Goal: Task Accomplishment & Management: Use online tool/utility

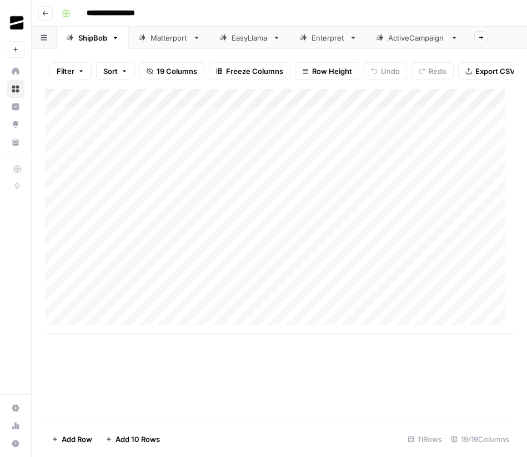
click at [411, 36] on div "ActiveCampaign" at bounding box center [417, 37] width 58 height 11
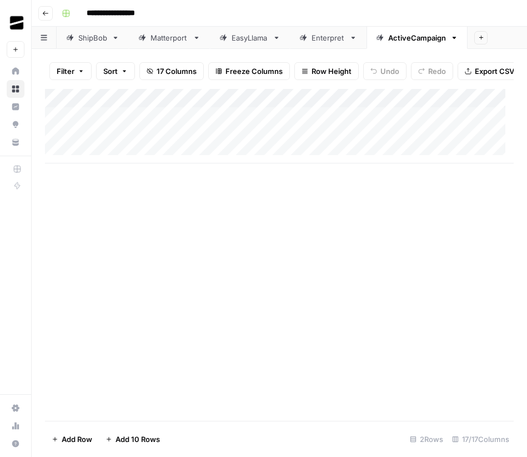
click at [323, 34] on div "Enterpret" at bounding box center [328, 37] width 33 height 11
click at [247, 35] on div "EasyLlama" at bounding box center [250, 37] width 37 height 11
click at [164, 34] on div "Matterport" at bounding box center [170, 37] width 38 height 11
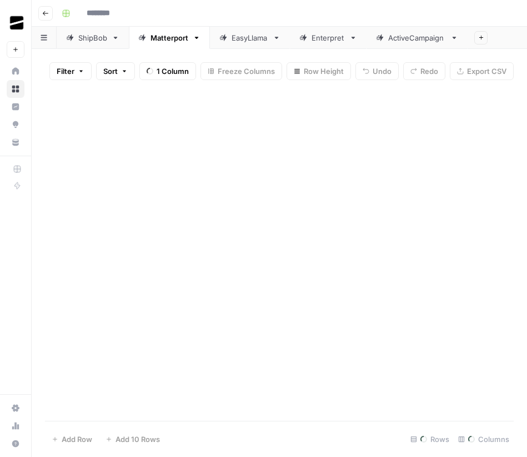
type input "**********"
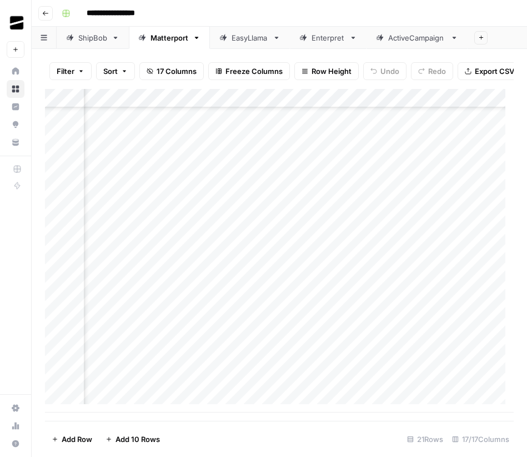
scroll to position [118, 962]
click at [202, 383] on div "Add Column" at bounding box center [279, 250] width 469 height 323
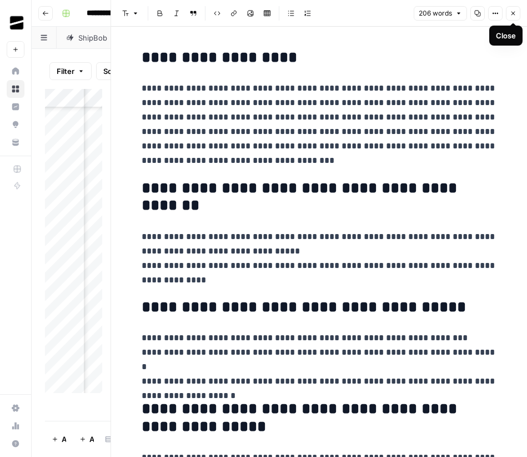
click at [511, 13] on icon "button" at bounding box center [513, 13] width 7 height 7
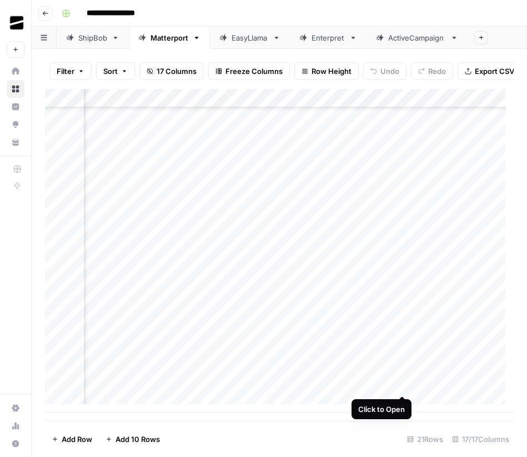
click at [402, 385] on div "Add Column" at bounding box center [279, 250] width 469 height 323
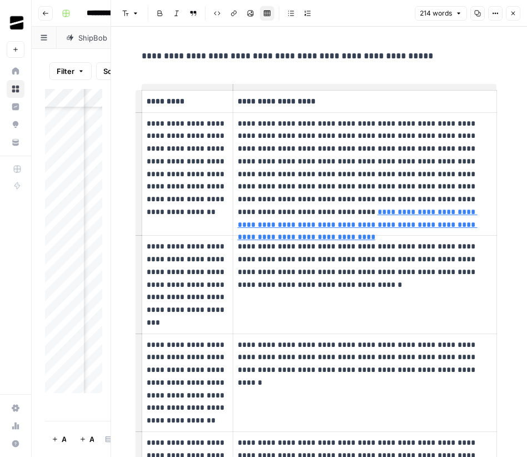
click at [514, 17] on button "Close" at bounding box center [513, 13] width 14 height 14
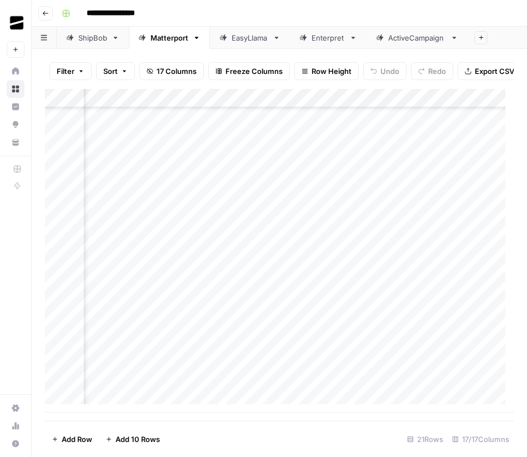
scroll to position [118, 1267]
click at [296, 384] on div "Add Column" at bounding box center [279, 250] width 469 height 323
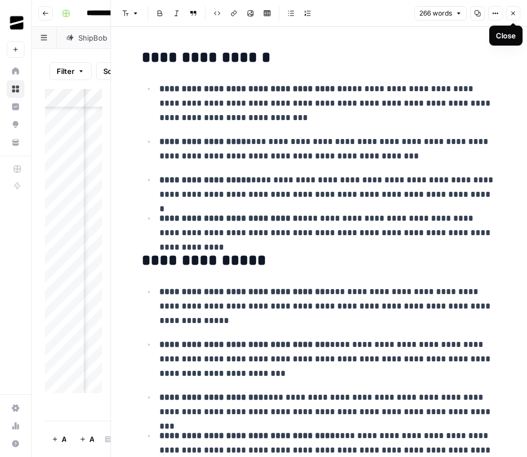
click at [514, 14] on icon "button" at bounding box center [513, 13] width 7 height 7
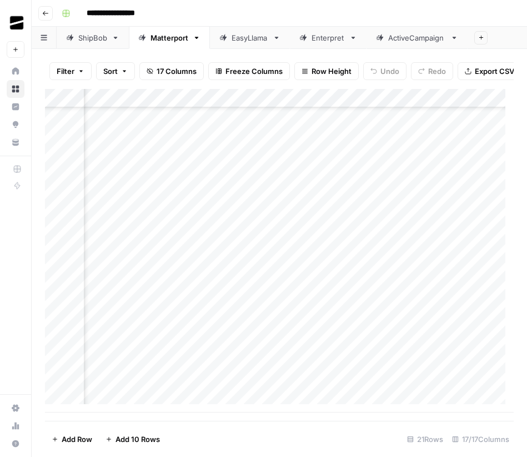
scroll to position [118, 767]
click at [197, 385] on div "Add Column" at bounding box center [279, 250] width 469 height 323
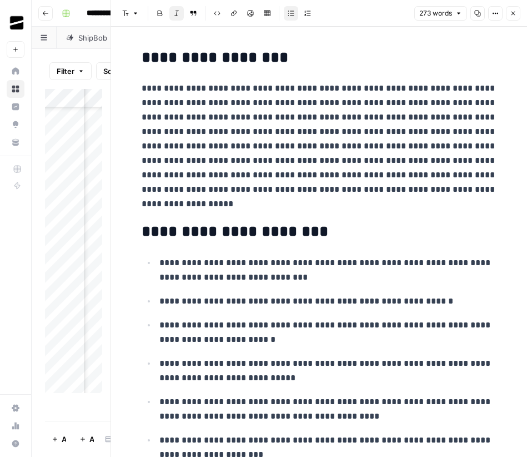
click at [510, 13] on icon "button" at bounding box center [513, 13] width 7 height 7
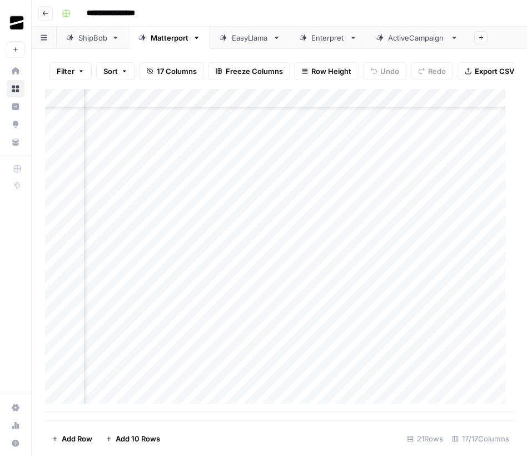
scroll to position [118, 661]
click at [302, 385] on div "Add Column" at bounding box center [279, 250] width 469 height 323
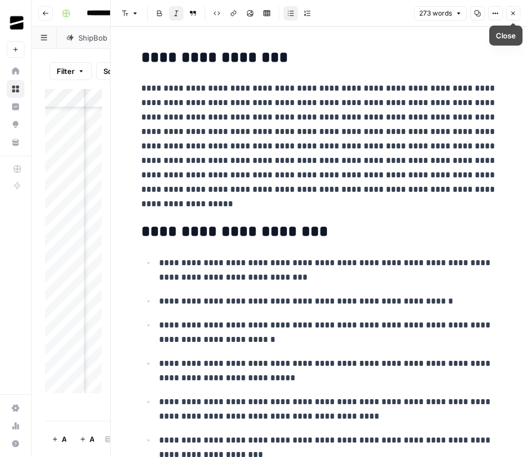
click at [512, 13] on icon "button" at bounding box center [513, 14] width 4 height 4
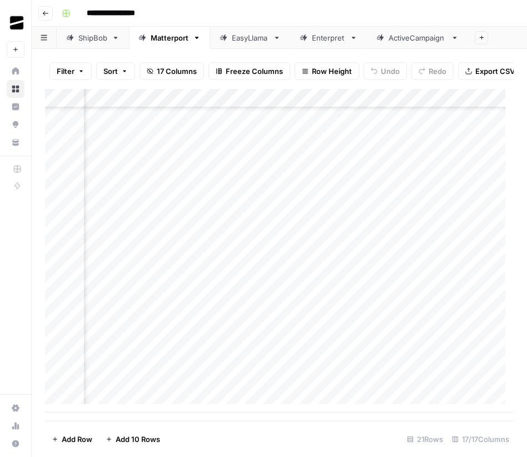
scroll to position [118, 683]
click at [283, 382] on div "Add Column" at bounding box center [279, 250] width 468 height 323
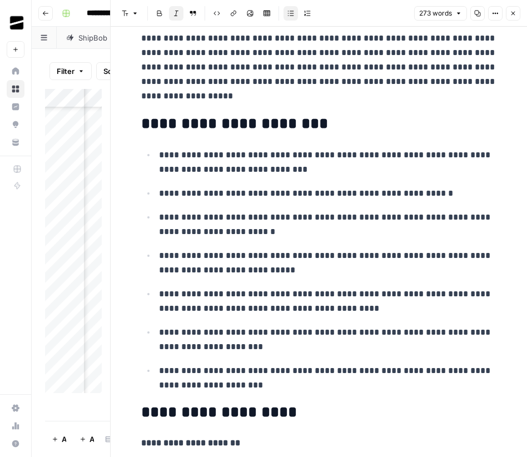
scroll to position [69, 0]
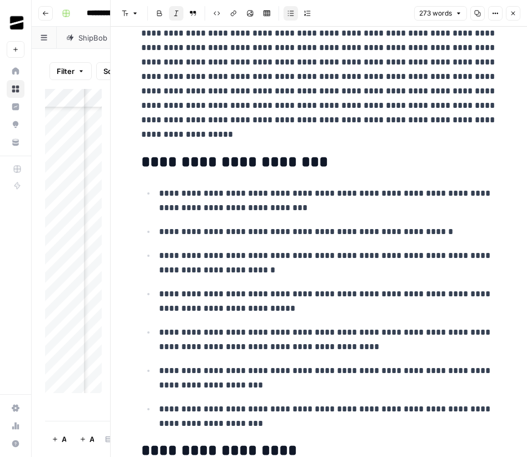
click at [514, 15] on icon "button" at bounding box center [513, 13] width 7 height 7
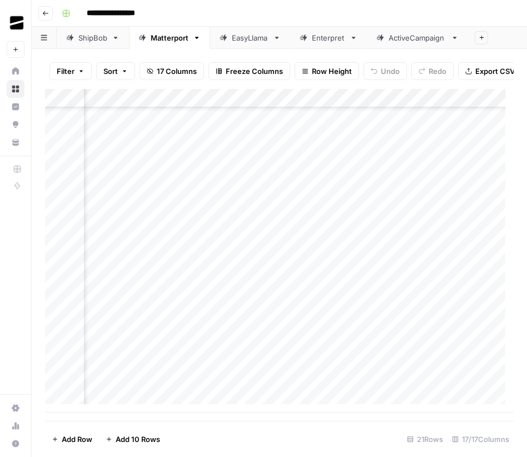
scroll to position [118, 767]
click at [397, 385] on div "Add Column" at bounding box center [279, 250] width 468 height 323
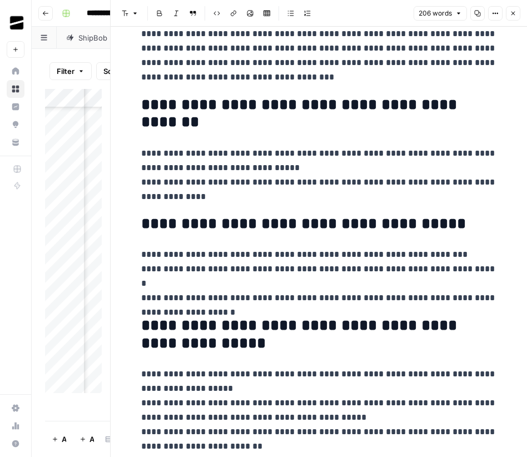
scroll to position [84, 0]
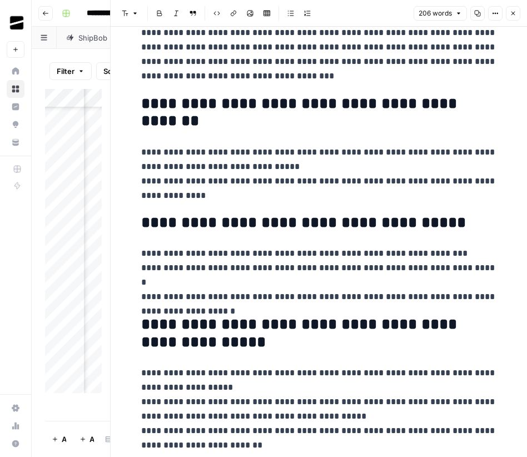
click at [511, 13] on icon "button" at bounding box center [513, 13] width 7 height 7
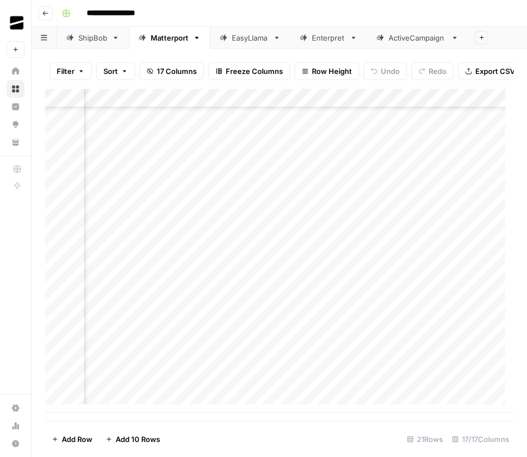
scroll to position [118, 979]
click at [273, 384] on div "Add Column" at bounding box center [279, 250] width 468 height 323
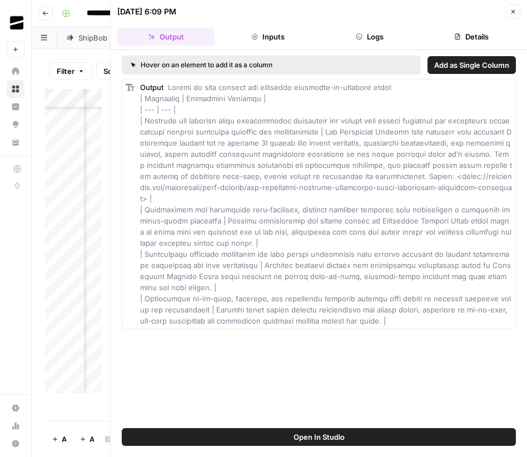
click at [510, 15] on button "Close" at bounding box center [513, 11] width 14 height 14
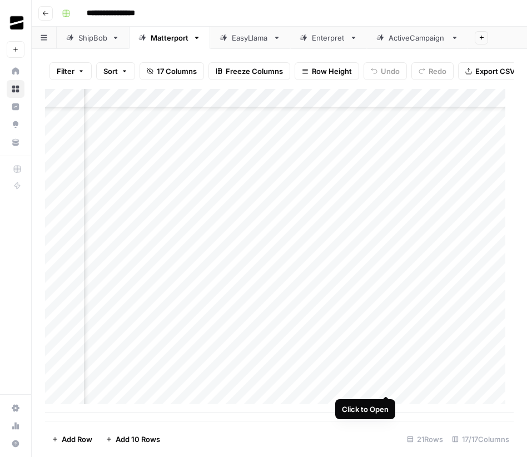
click at [388, 383] on div "Add Column" at bounding box center [279, 250] width 468 height 323
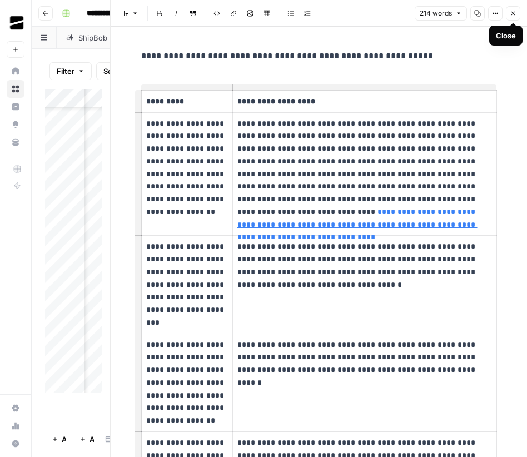
click at [516, 13] on icon "button" at bounding box center [513, 13] width 7 height 7
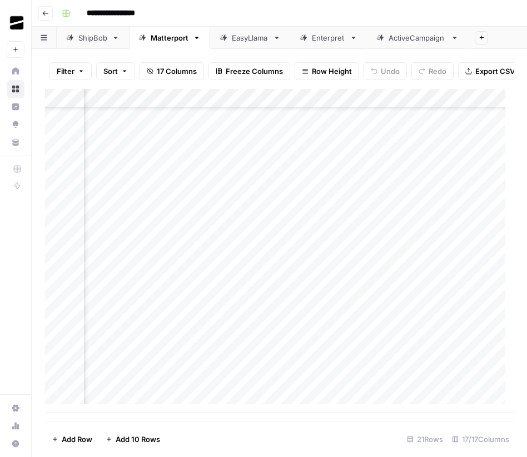
scroll to position [118, 1243]
click at [322, 384] on div "Add Column" at bounding box center [279, 250] width 468 height 323
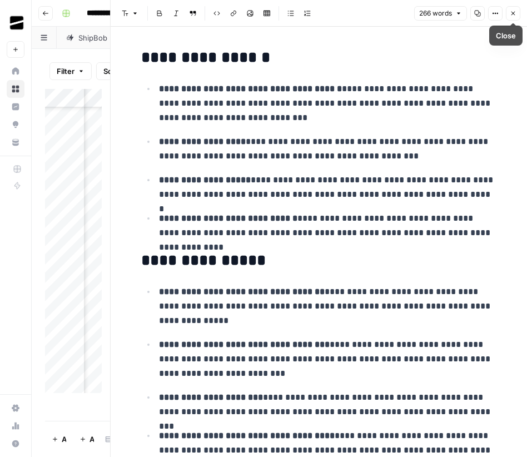
click at [515, 12] on icon "button" at bounding box center [513, 13] width 7 height 7
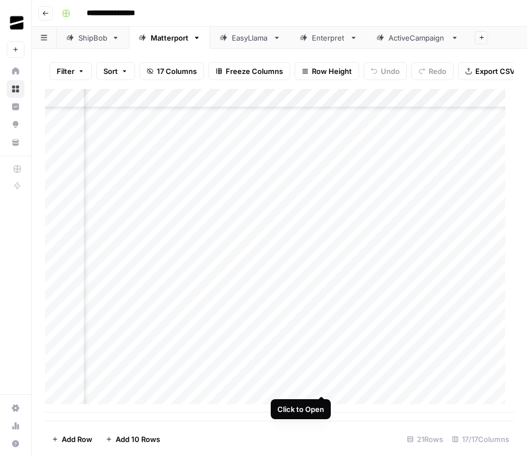
click at [323, 385] on div "Add Column" at bounding box center [279, 250] width 468 height 323
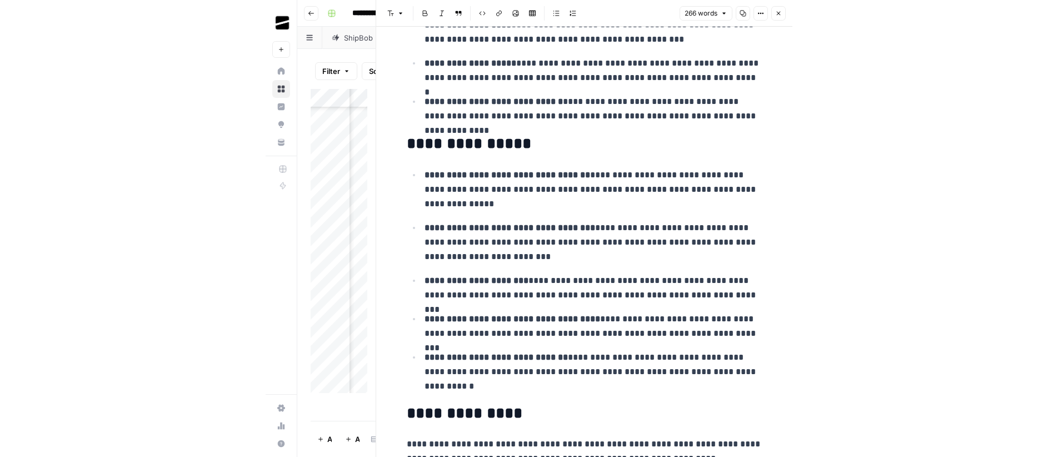
scroll to position [120, 0]
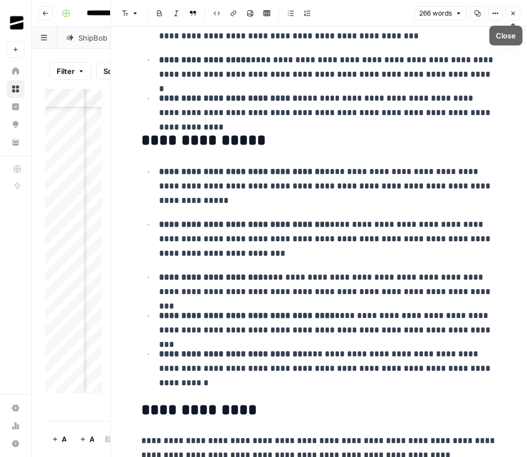
click at [513, 14] on icon "button" at bounding box center [513, 13] width 7 height 7
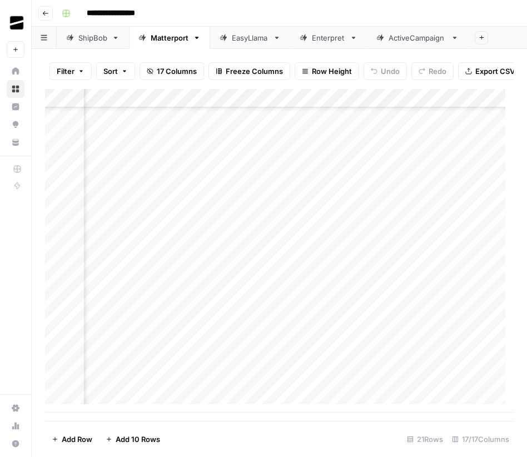
click at [209, 106] on div "Add Column" at bounding box center [279, 250] width 468 height 323
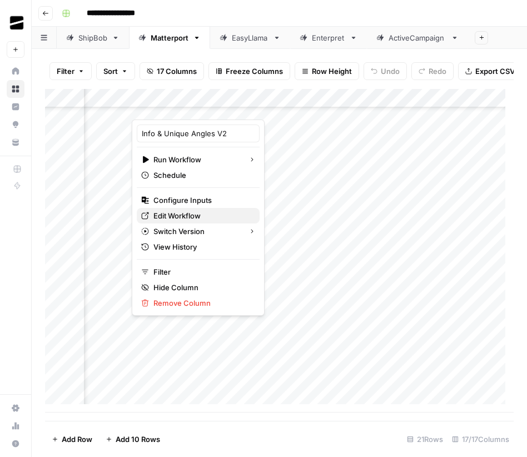
click at [196, 213] on span "Edit Workflow" at bounding box center [201, 215] width 97 height 11
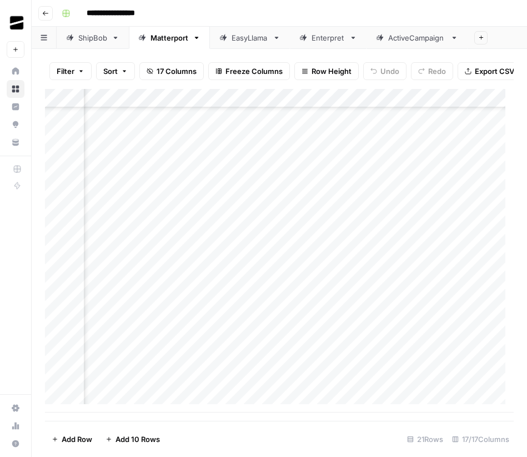
scroll to position [118, 1209]
click at [355, 385] on div "Add Column" at bounding box center [279, 250] width 469 height 323
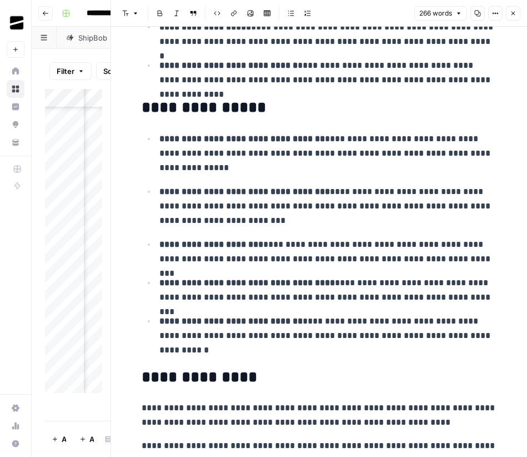
scroll to position [141, 0]
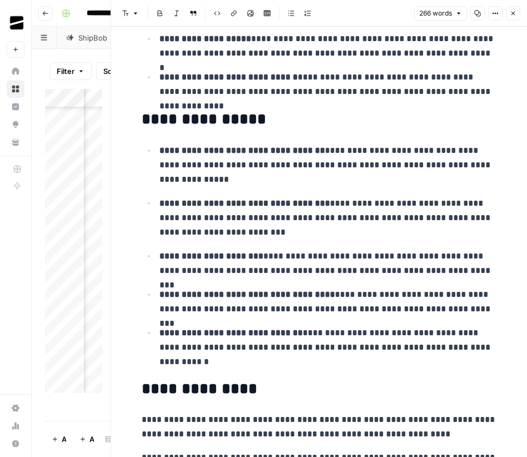
click at [516, 14] on icon "button" at bounding box center [513, 13] width 7 height 7
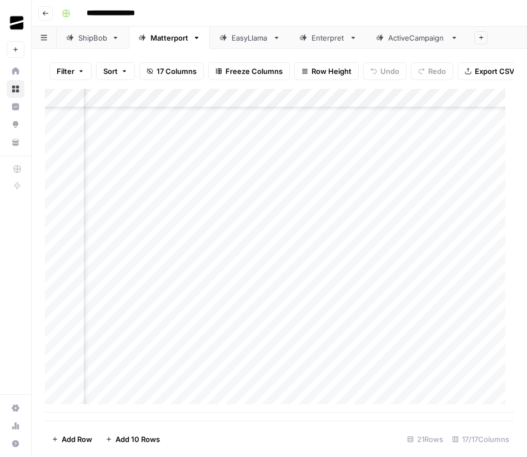
scroll to position [118, 1342]
click at [422, 365] on div "Add Column" at bounding box center [279, 250] width 469 height 323
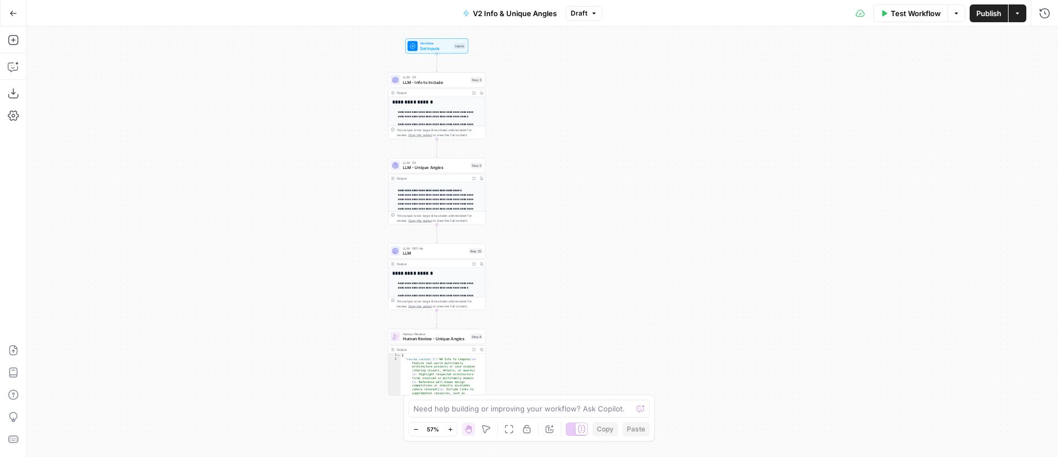
drag, startPoint x: 552, startPoint y: 110, endPoint x: 785, endPoint y: 111, distance: 233.4
click at [526, 111] on div "**********" at bounding box center [542, 242] width 1031 height 430
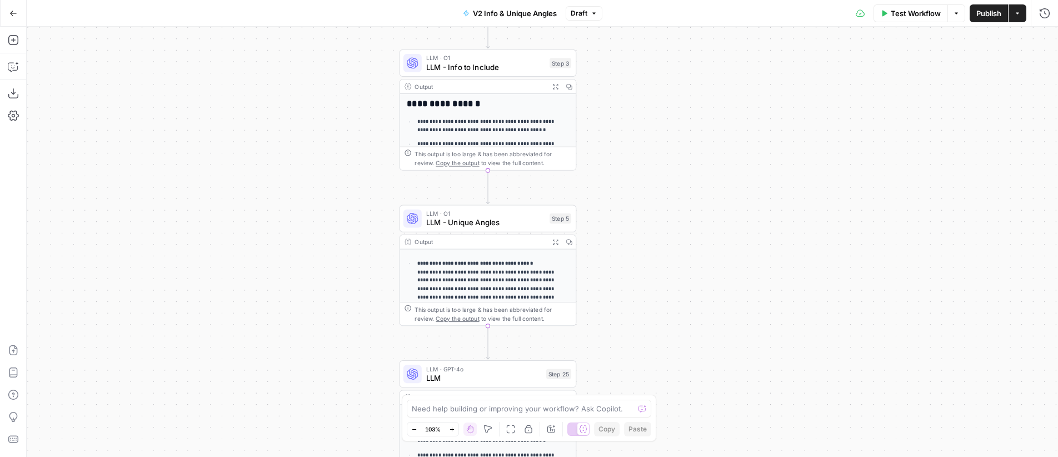
drag, startPoint x: 557, startPoint y: 133, endPoint x: 645, endPoint y: 131, distance: 87.8
click at [526, 131] on div "**********" at bounding box center [542, 242] width 1031 height 430
click at [490, 64] on span "LLM - Info to Include" at bounding box center [485, 67] width 119 height 12
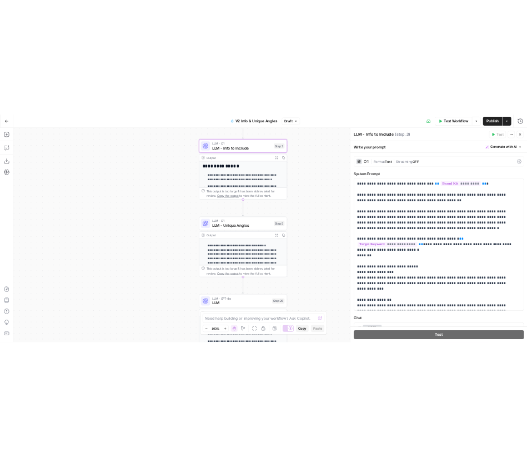
scroll to position [115, 0]
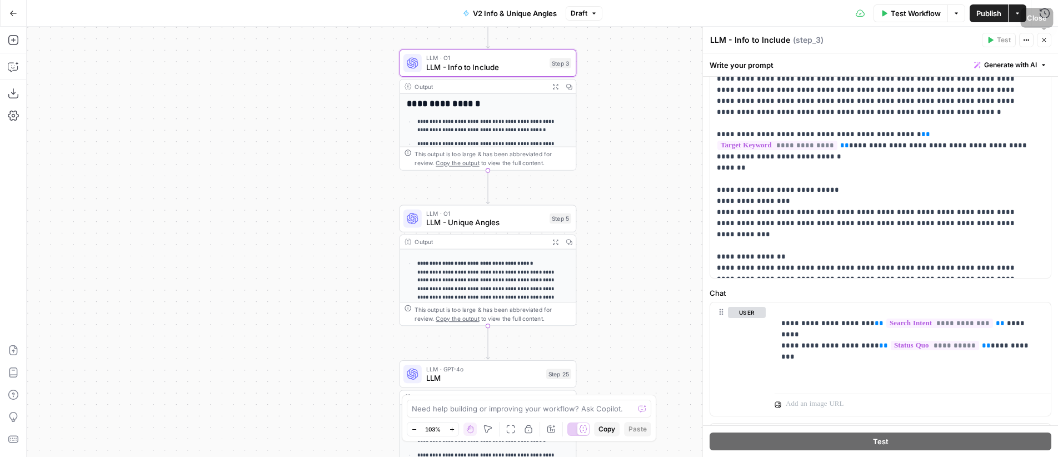
click at [526, 43] on icon "button" at bounding box center [1044, 40] width 7 height 7
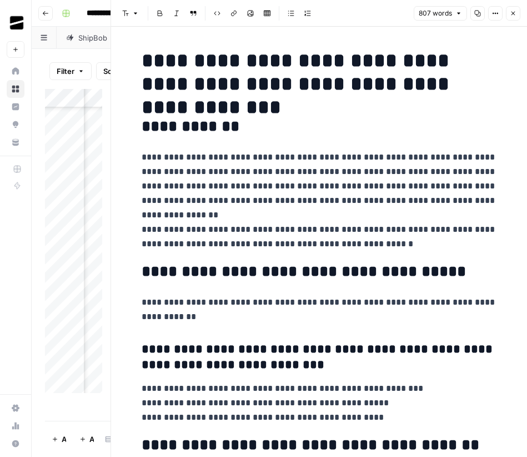
scroll to position [118, 1342]
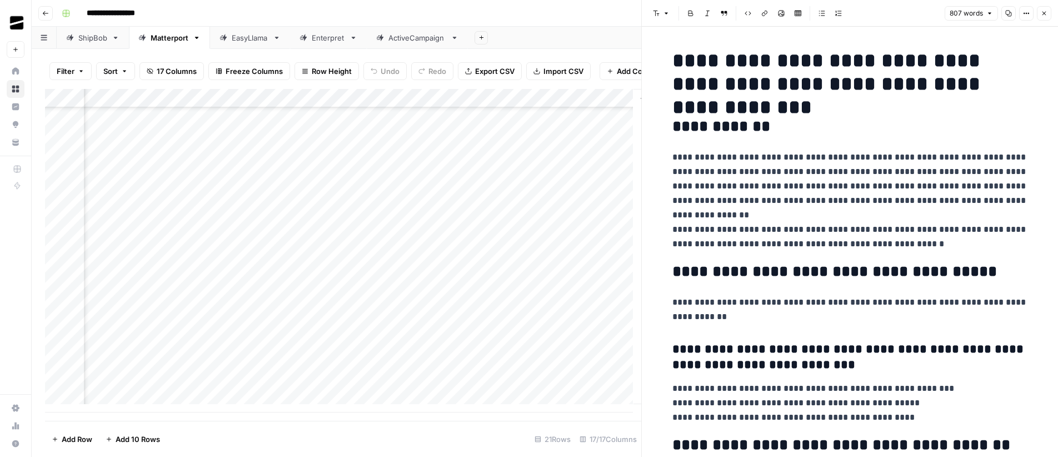
click at [527, 13] on icon "button" at bounding box center [1044, 13] width 7 height 7
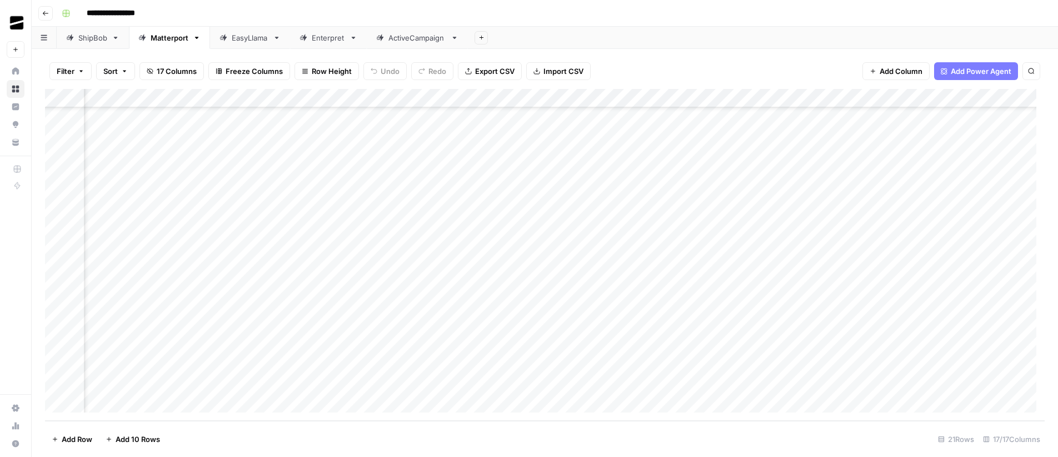
scroll to position [110, 0]
drag, startPoint x: 305, startPoint y: 98, endPoint x: 274, endPoint y: 97, distance: 31.1
click at [274, 97] on div "Add Column" at bounding box center [545, 255] width 1000 height 332
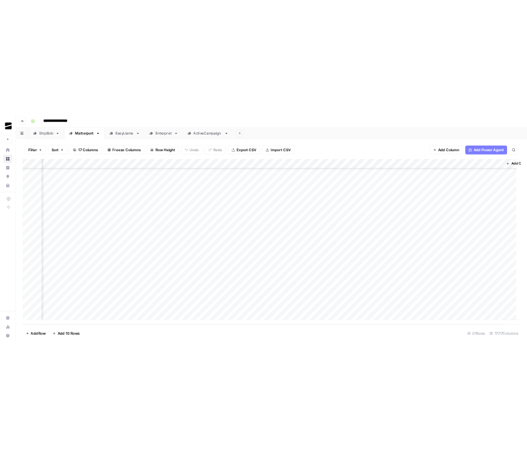
scroll to position [110, 969]
